Goal: Complete application form: Complete application form

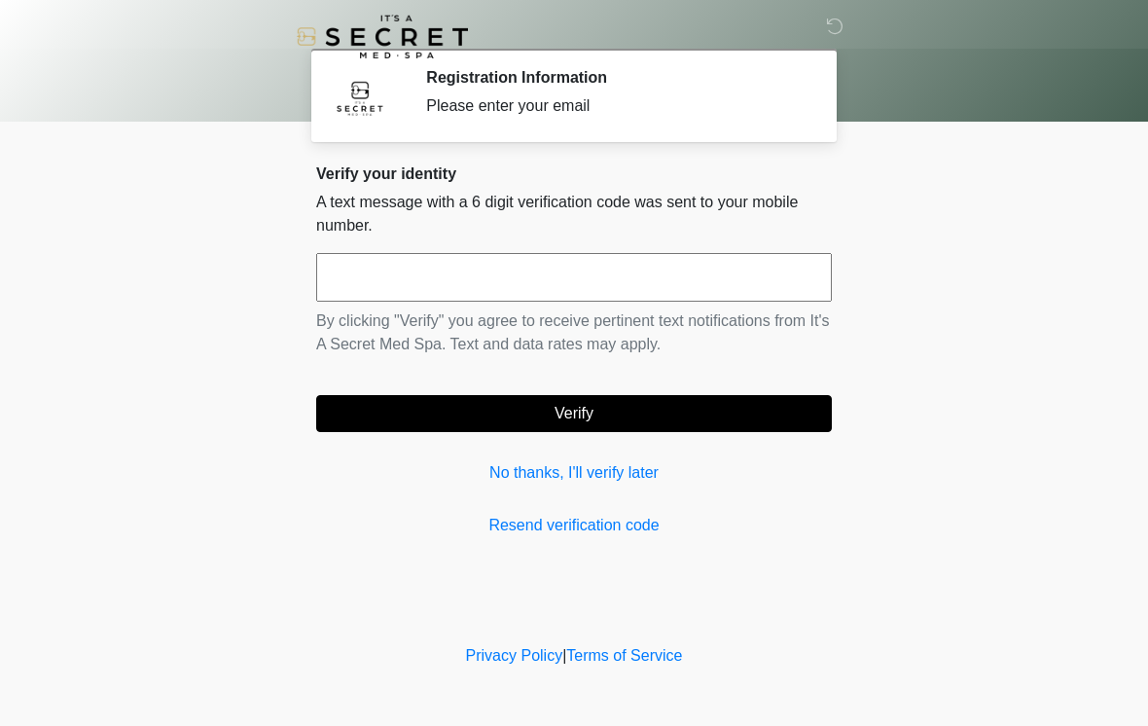
click at [449, 289] on input "text" at bounding box center [574, 277] width 516 height 49
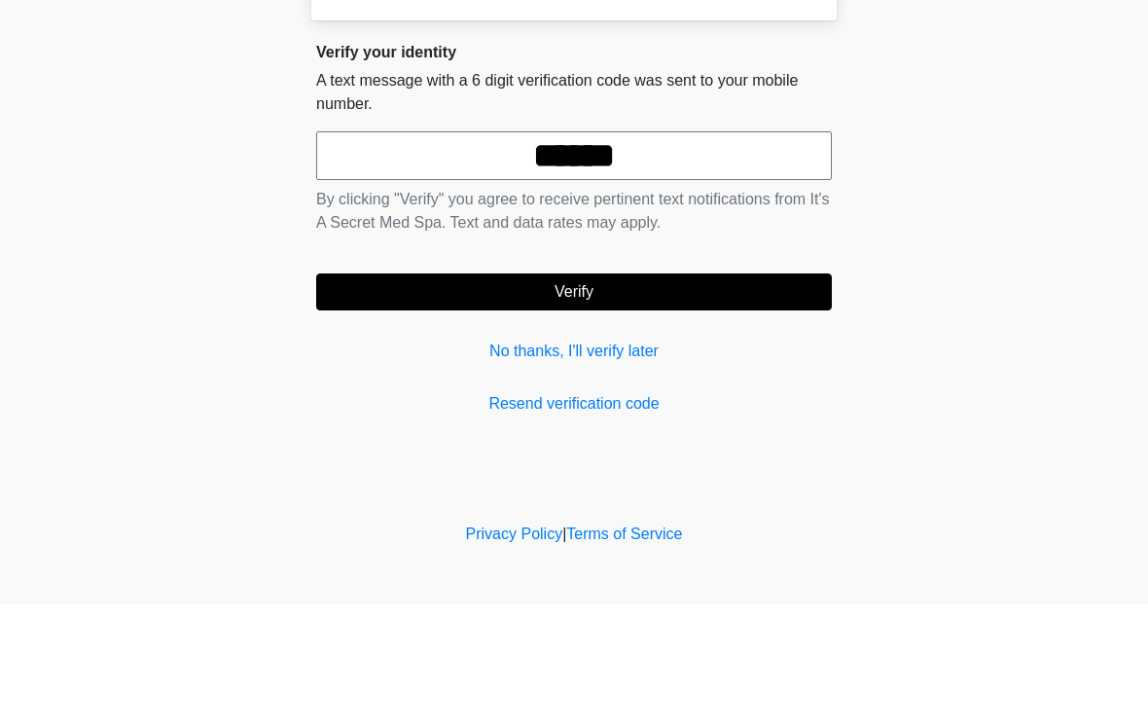
type input "******"
click at [593, 395] on button "Verify" at bounding box center [574, 413] width 516 height 37
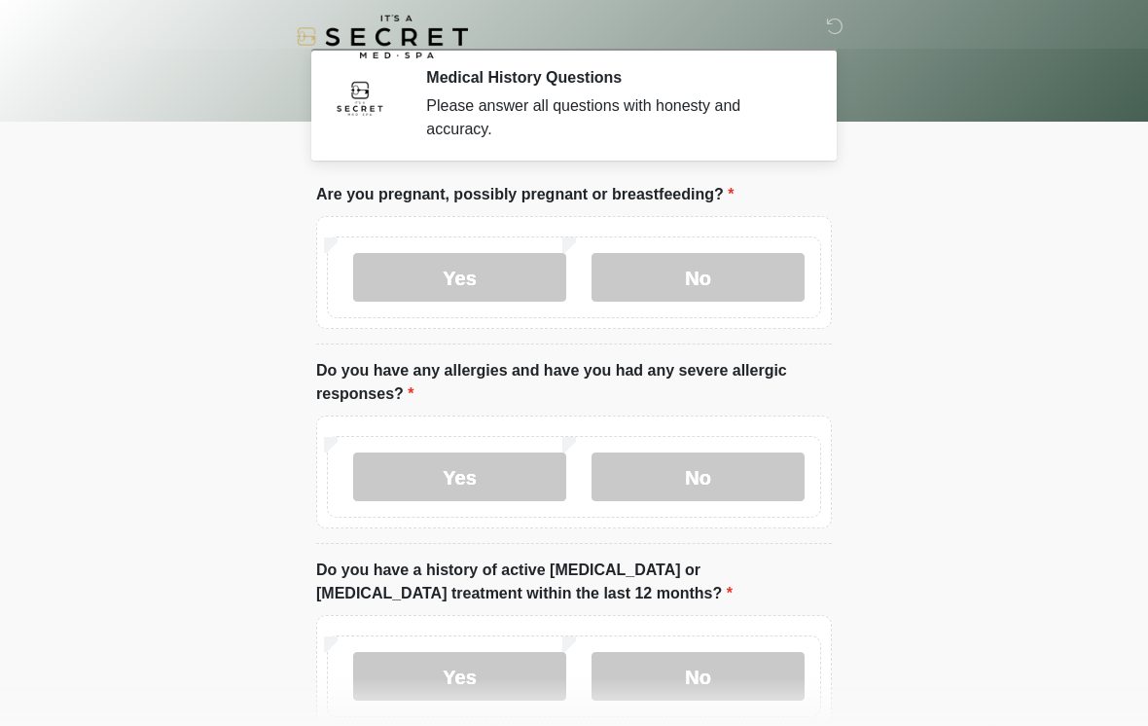
click at [721, 279] on label "No" at bounding box center [698, 277] width 213 height 49
click at [704, 485] on label "No" at bounding box center [698, 476] width 213 height 49
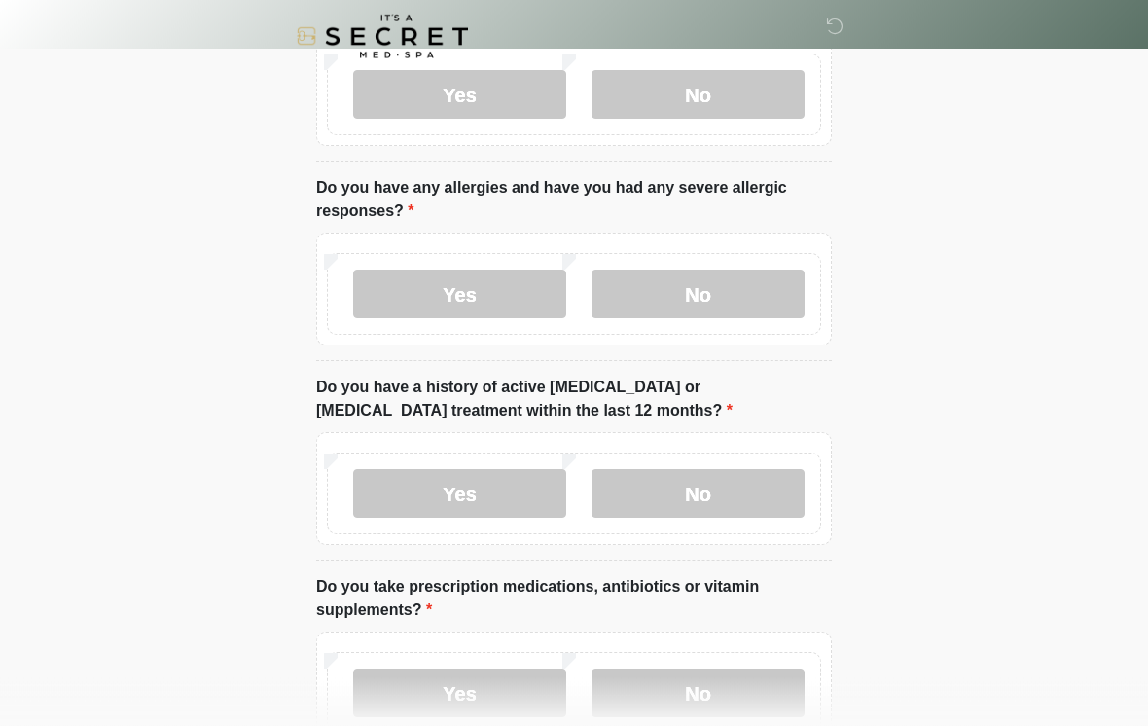
scroll to position [239, 0]
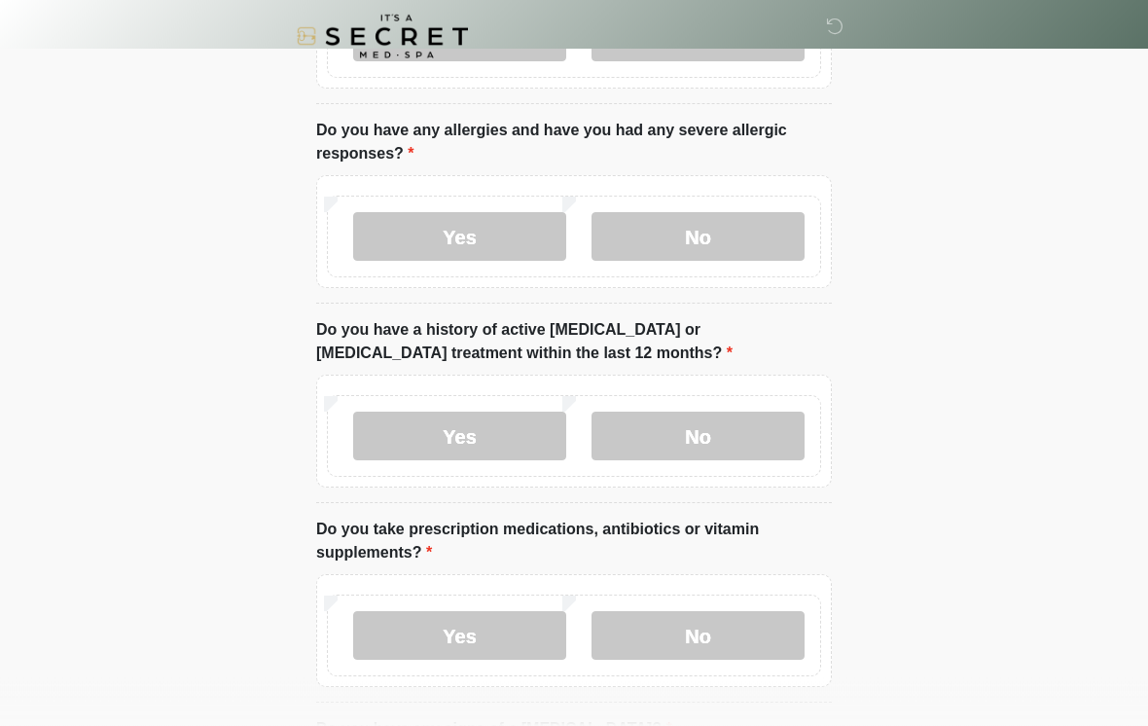
click at [706, 432] on label "No" at bounding box center [698, 437] width 213 height 49
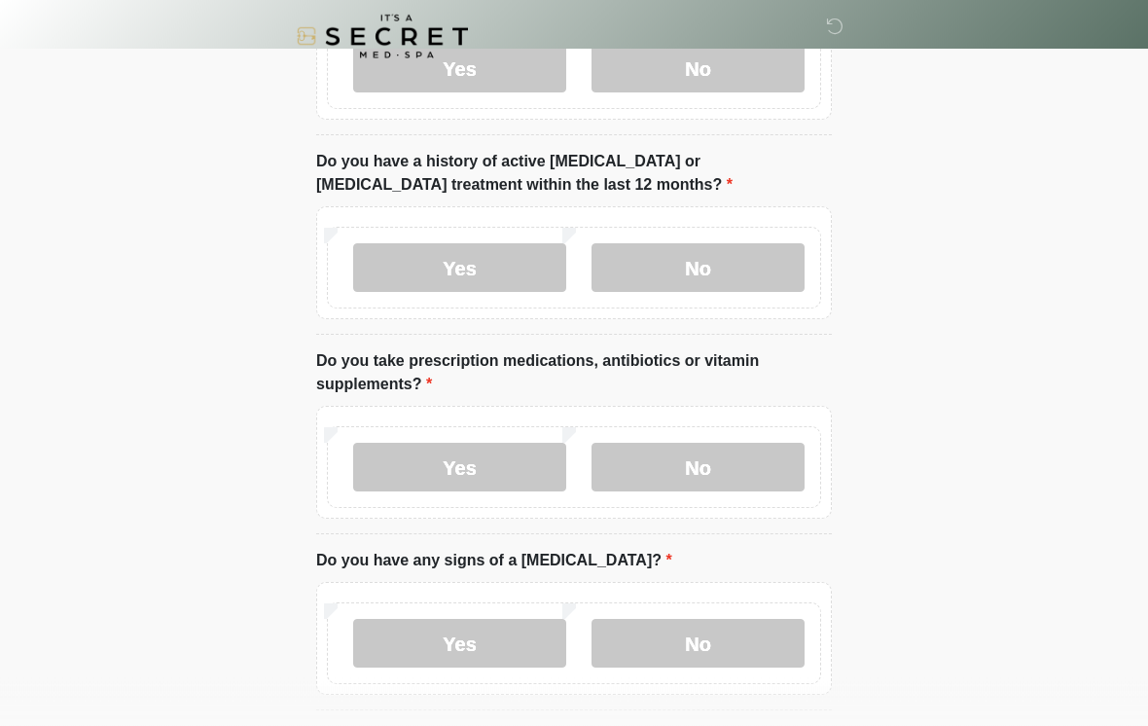
scroll to position [418, 0]
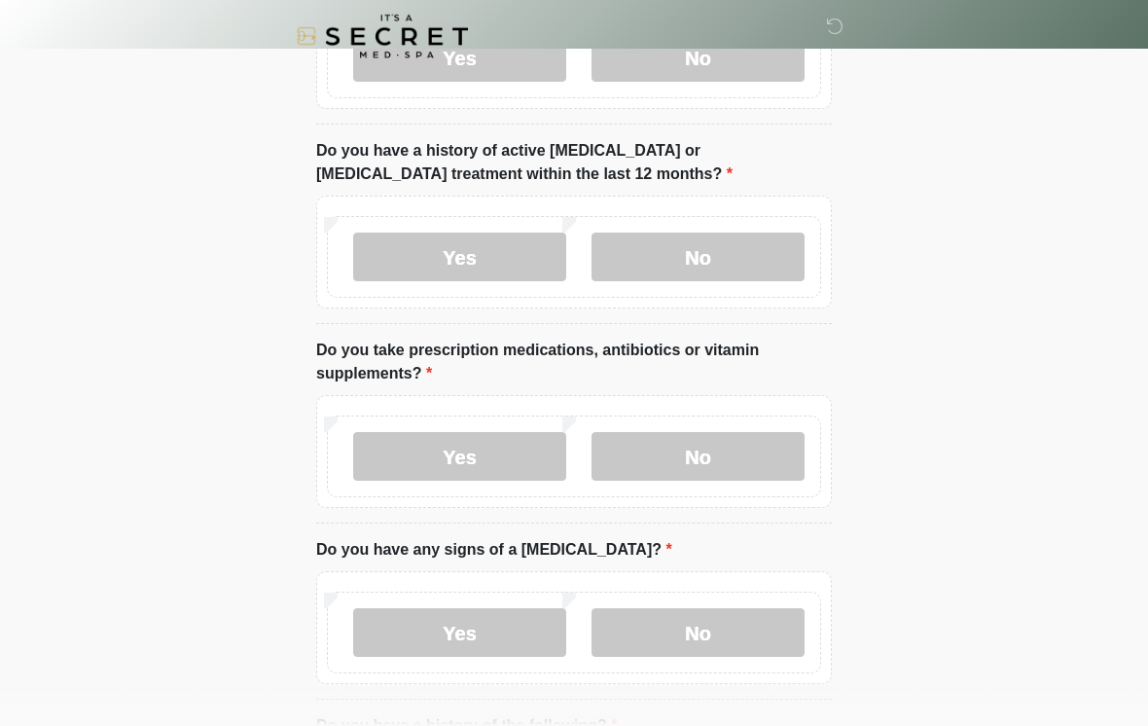
click at [503, 455] on label "Yes" at bounding box center [459, 457] width 213 height 49
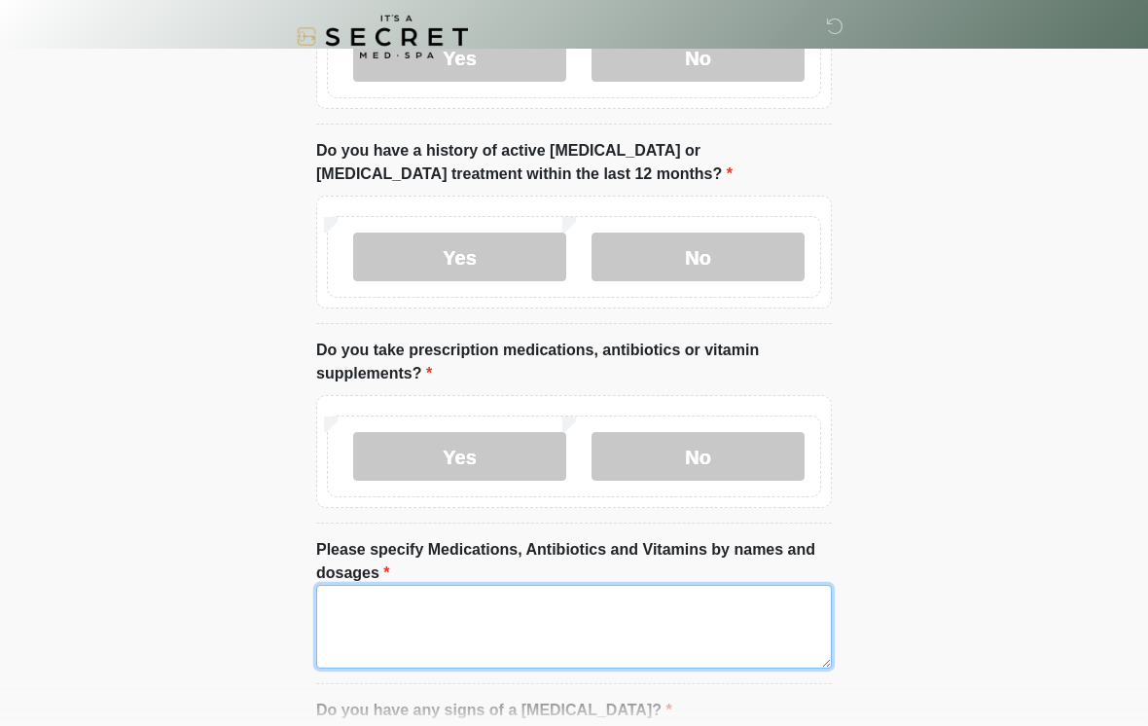
click at [427, 609] on textarea "Please specify Medications, Antibiotics and Vitamins by names and dosages" at bounding box center [574, 627] width 516 height 84
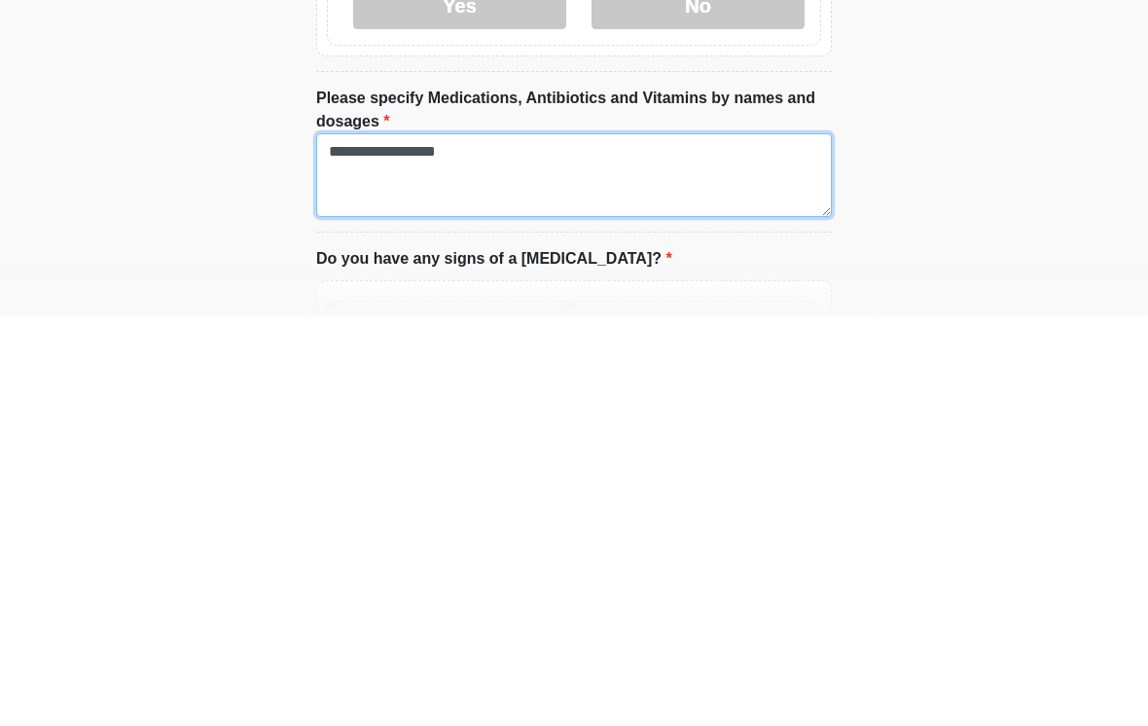
click at [379, 544] on textarea "**********" at bounding box center [574, 586] width 516 height 84
click at [498, 544] on textarea "**********" at bounding box center [574, 586] width 516 height 84
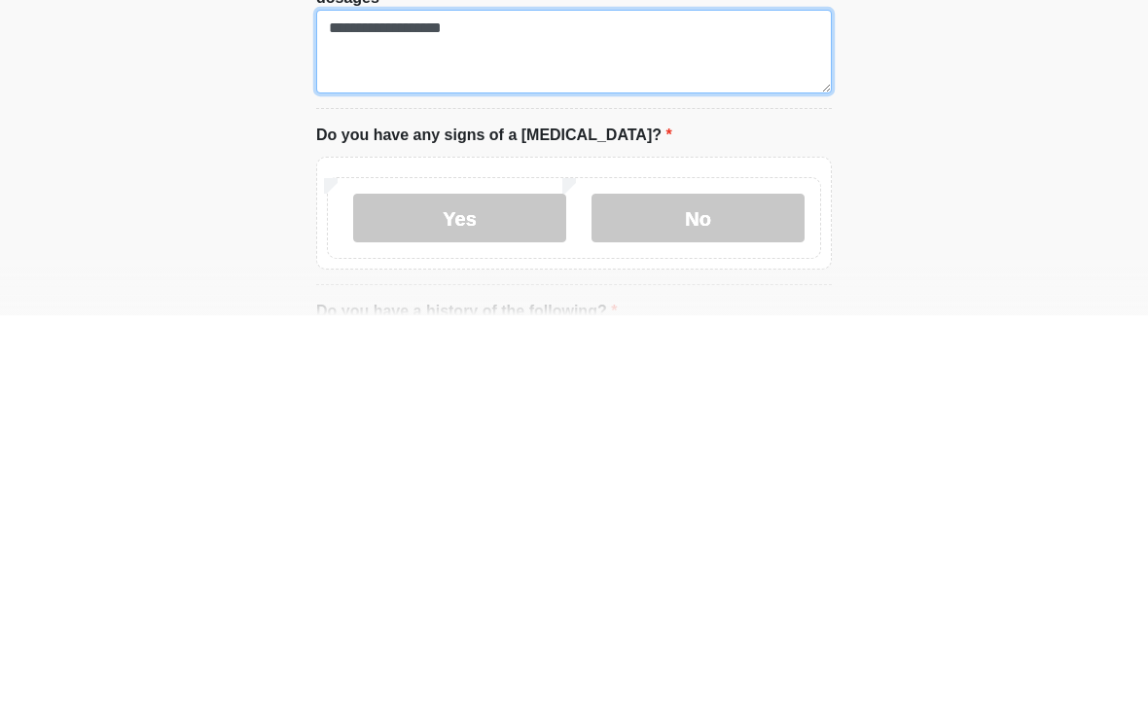
type textarea "**********"
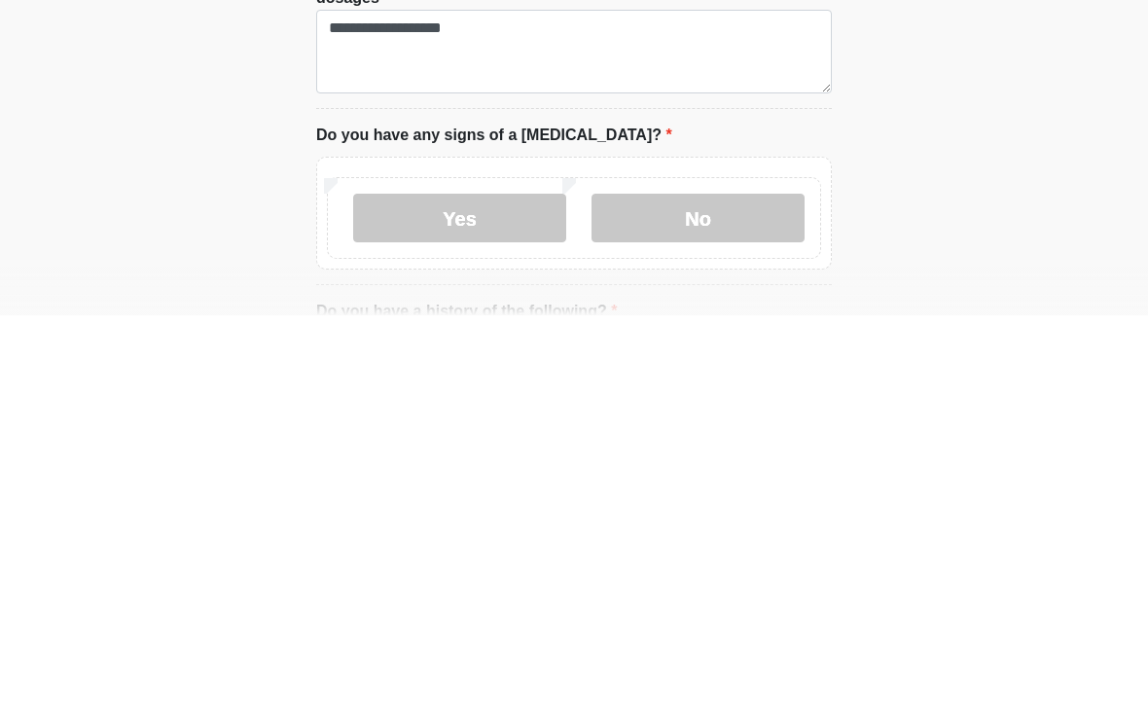
click at [701, 604] on label "No" at bounding box center [698, 628] width 213 height 49
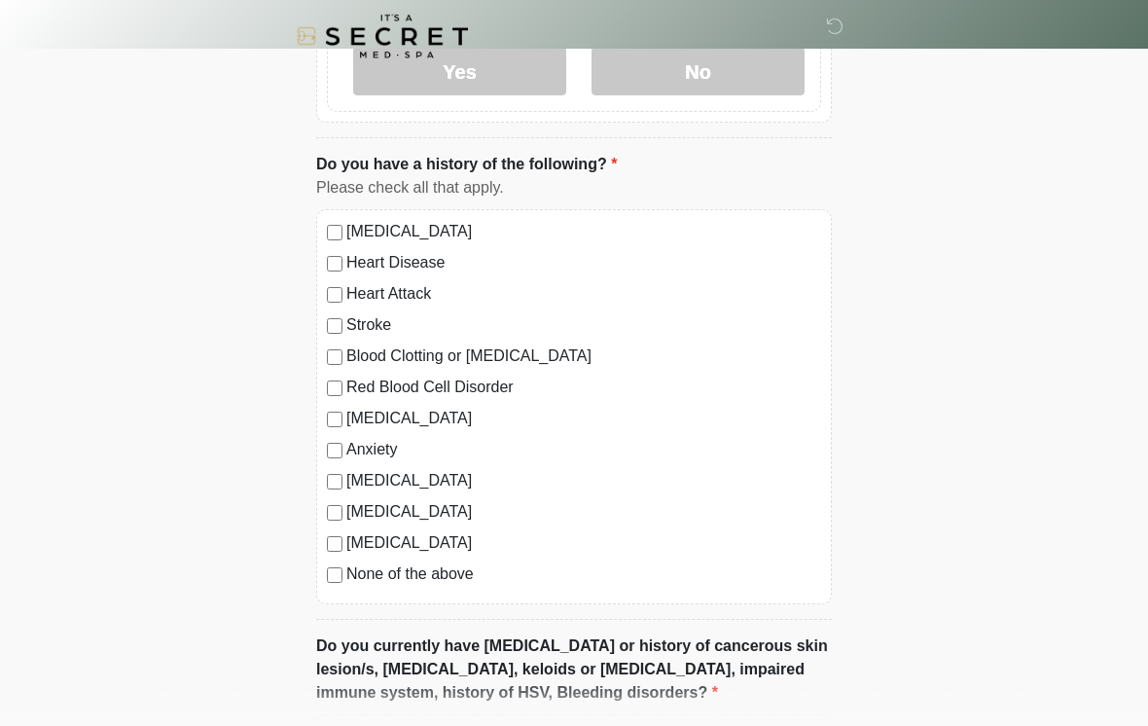
scroll to position [1141, 0]
click at [426, 575] on label "None of the above" at bounding box center [583, 573] width 475 height 23
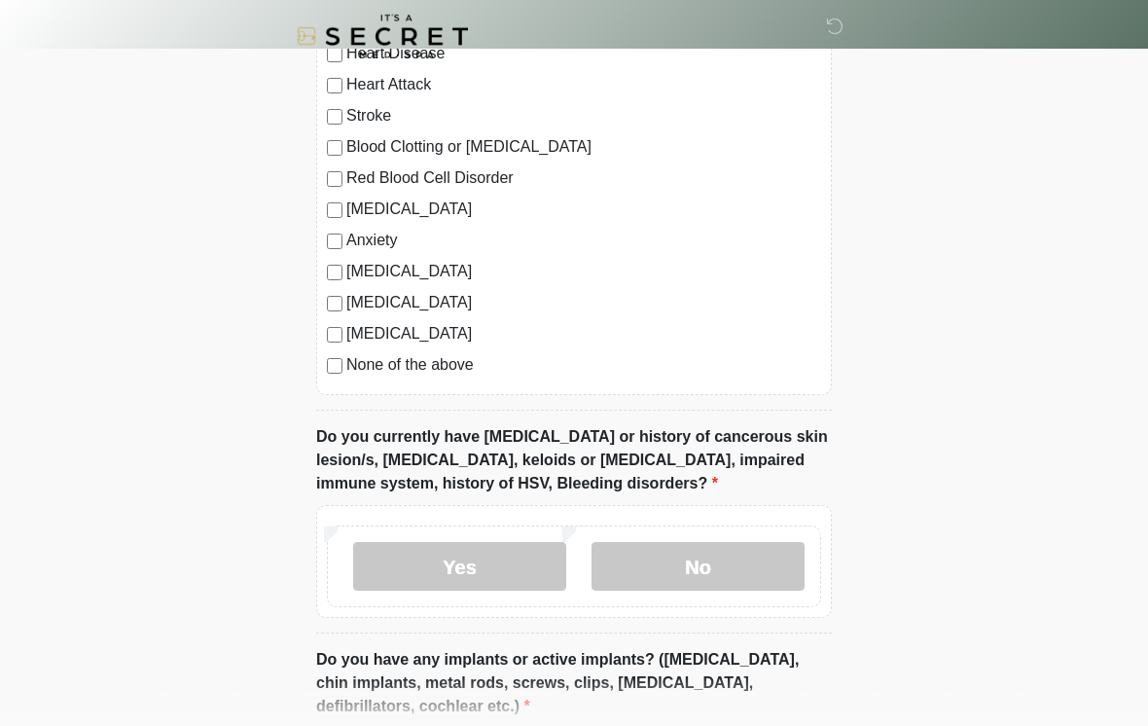
scroll to position [1350, 0]
click at [704, 569] on label "No" at bounding box center [698, 566] width 213 height 49
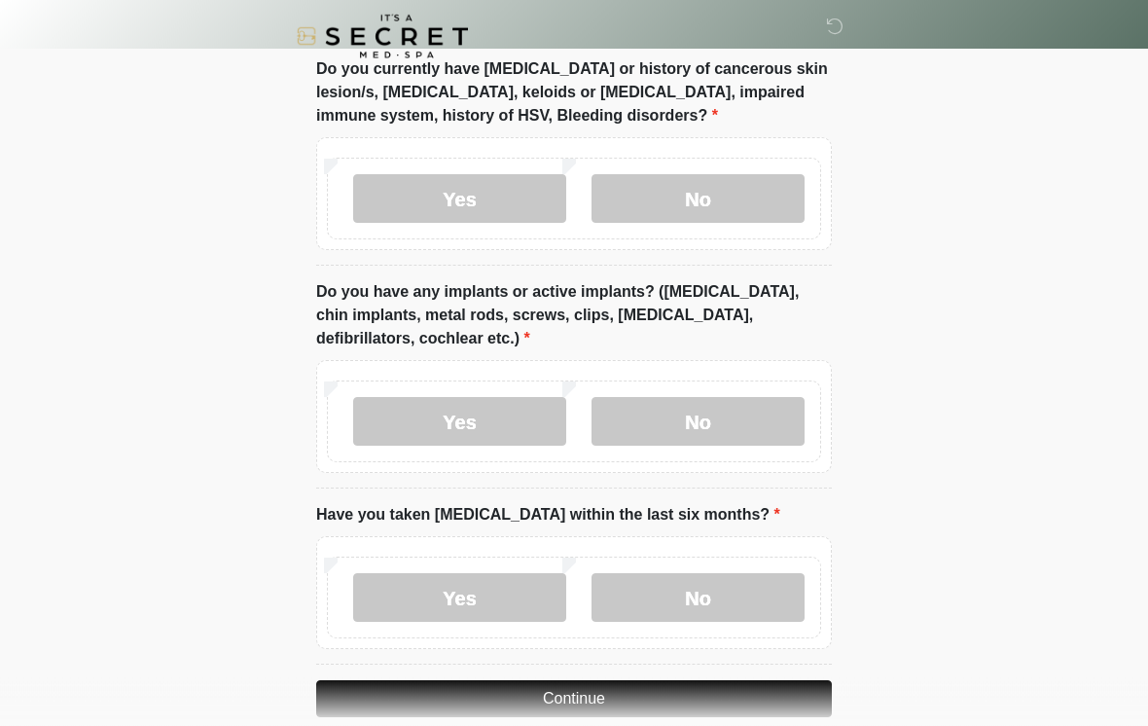
scroll to position [1718, 0]
click at [718, 415] on label "No" at bounding box center [698, 421] width 213 height 49
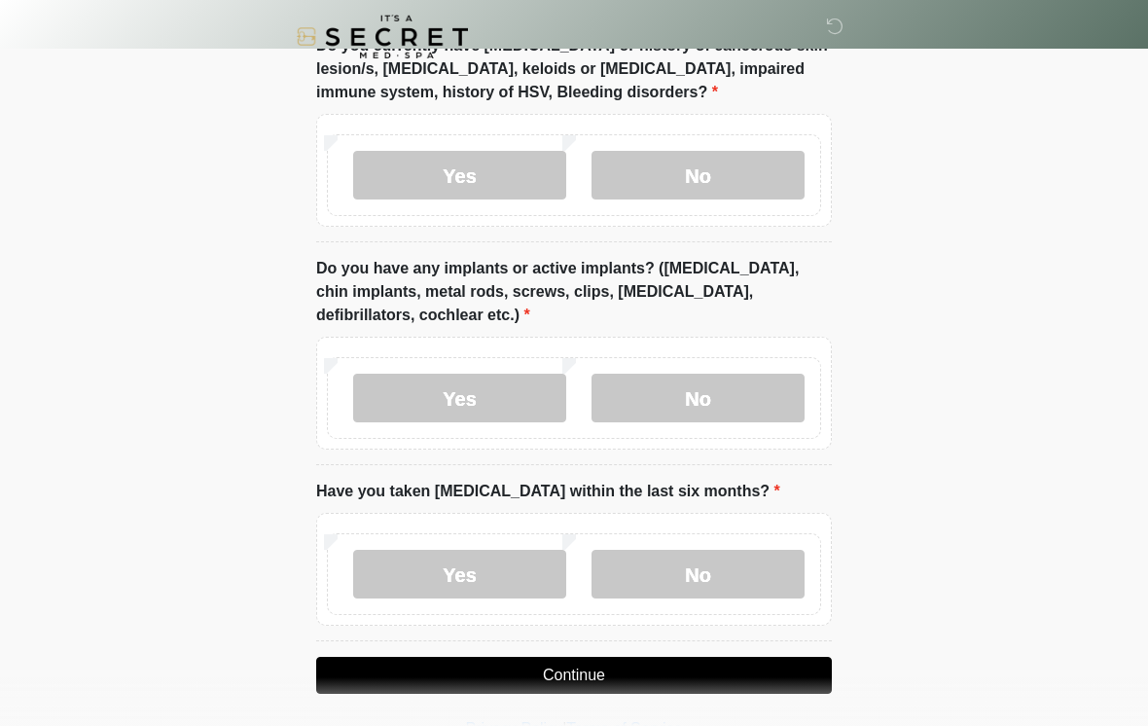
scroll to position [1779, 0]
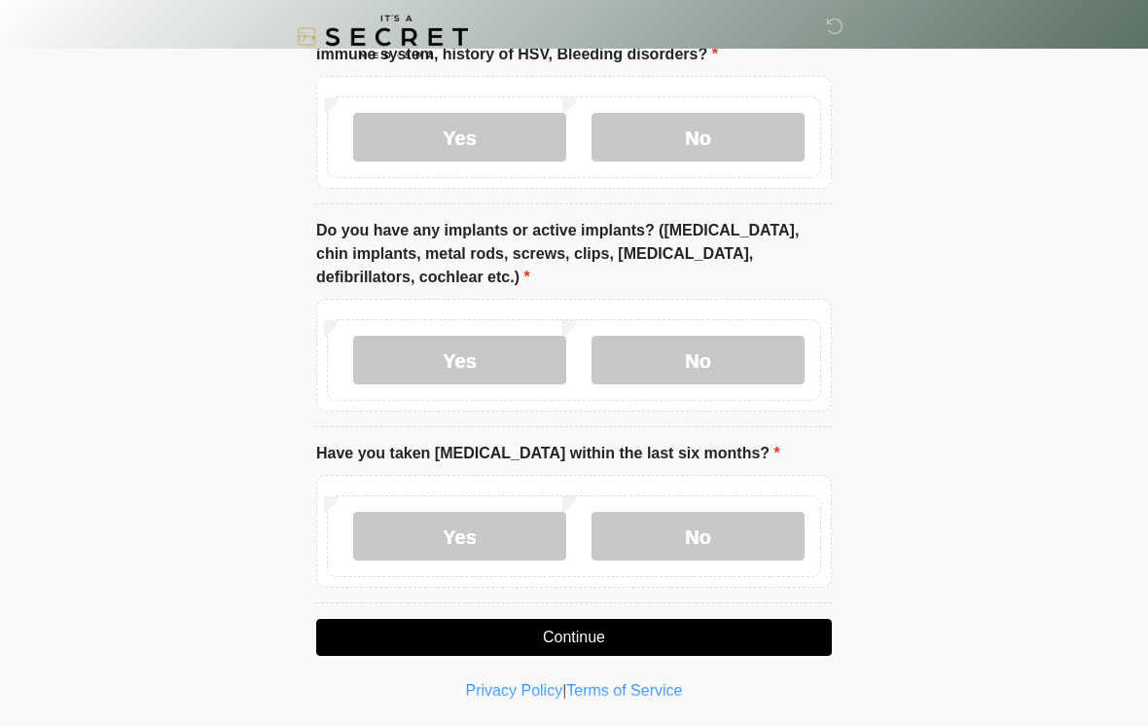
click at [697, 541] on label "No" at bounding box center [698, 536] width 213 height 49
click at [585, 639] on button "Continue" at bounding box center [574, 637] width 516 height 37
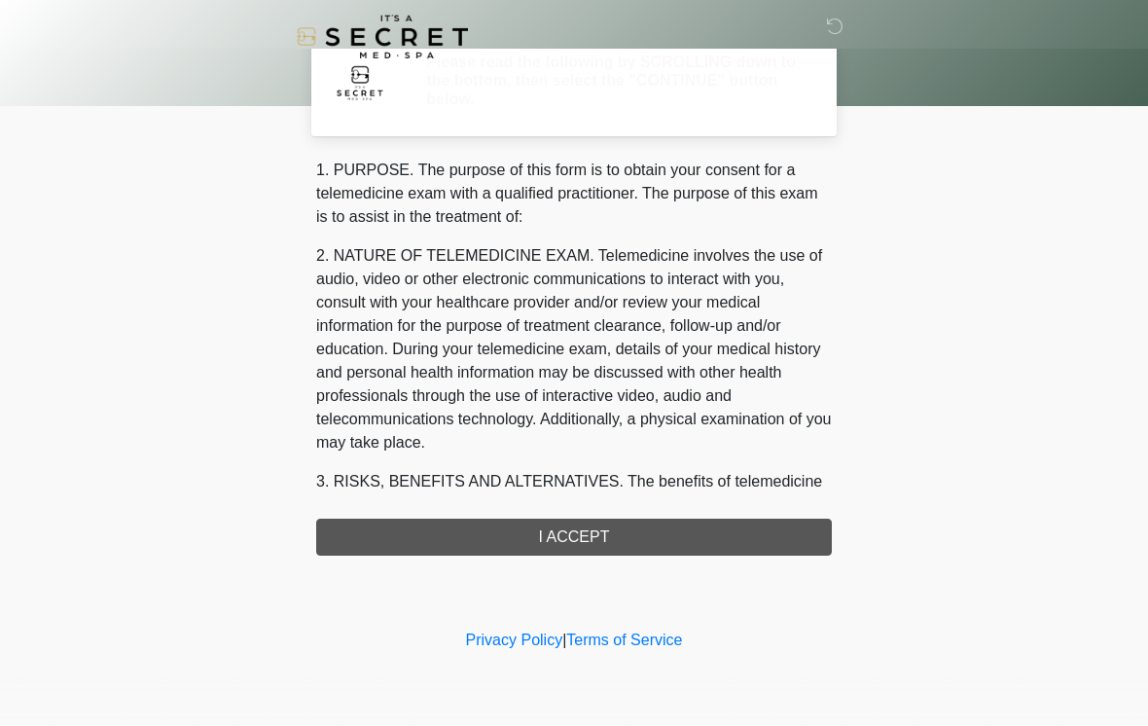
scroll to position [0, 0]
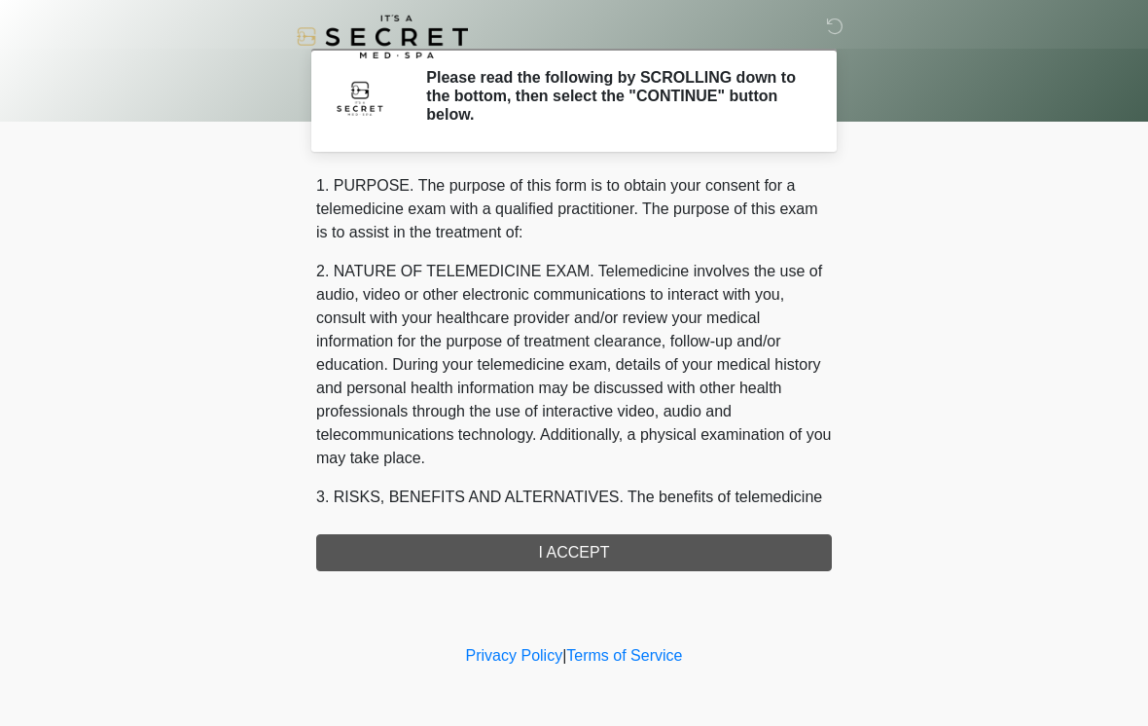
click at [586, 550] on div "1. PURPOSE. The purpose of this form is to obtain your consent for a telemedici…" at bounding box center [574, 372] width 516 height 397
click at [579, 557] on div "1. PURPOSE. The purpose of this form is to obtain your consent for a telemedici…" at bounding box center [574, 372] width 516 height 397
click at [628, 98] on h2 "Please read the following by SCROLLING down to the bottom, then select the "CON…" at bounding box center [614, 96] width 377 height 56
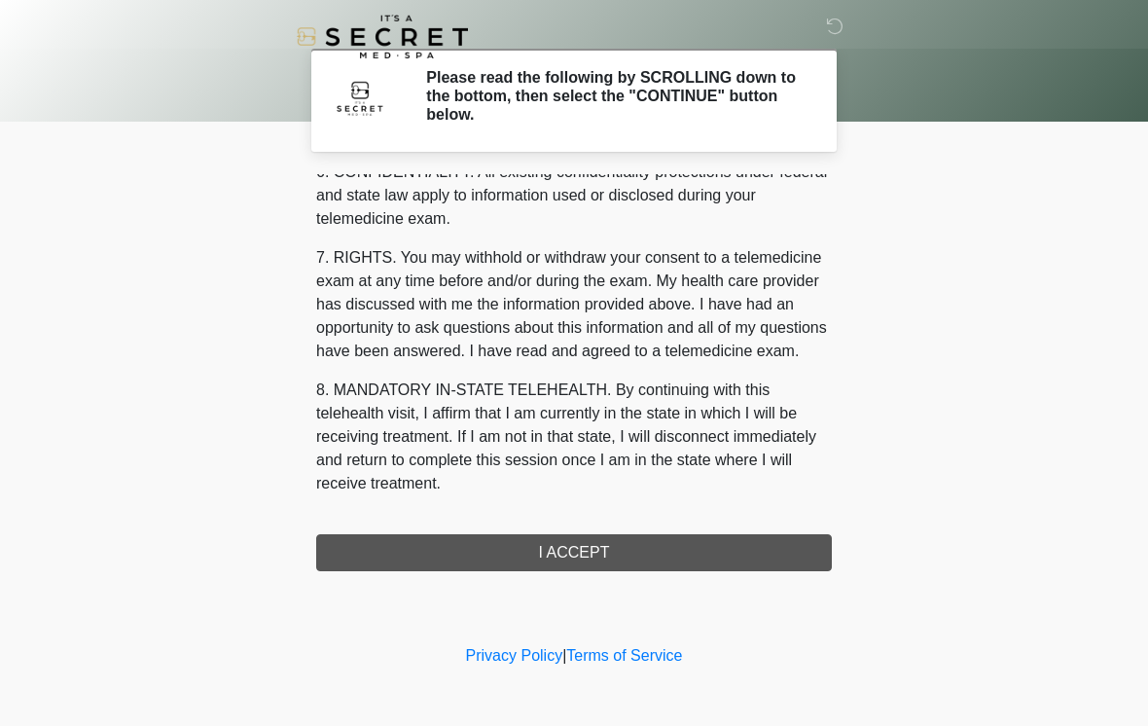
click at [588, 552] on button "I ACCEPT" at bounding box center [574, 552] width 516 height 37
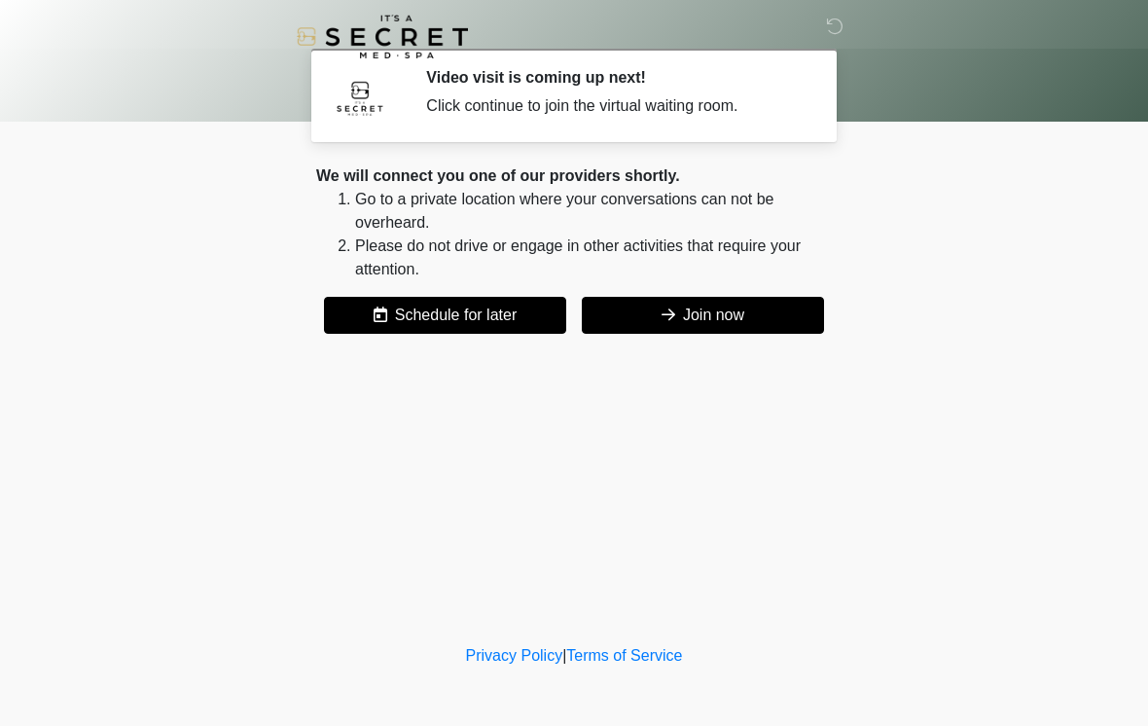
click at [717, 315] on button "Join now" at bounding box center [703, 315] width 242 height 37
